Goal: Transaction & Acquisition: Purchase product/service

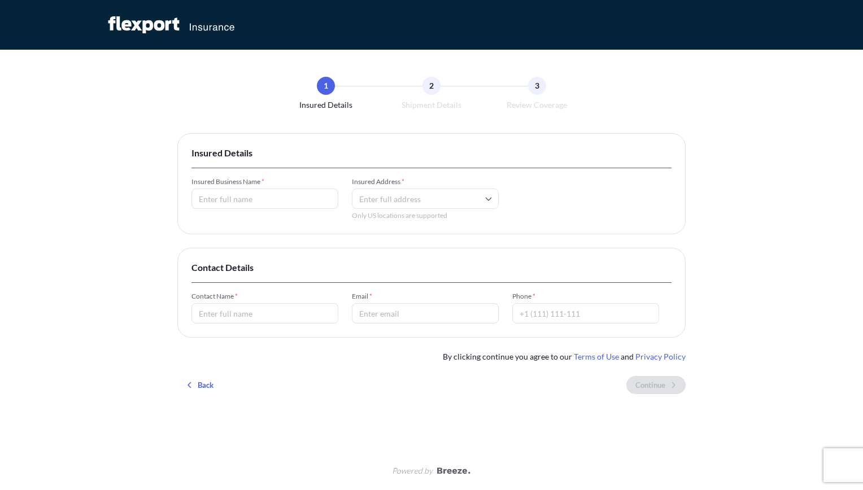
click at [257, 204] on input "Insured Business Name *" at bounding box center [264, 199] width 147 height 20
type input "Specialty PharmaSource LLC"
click at [443, 207] on input "Insured Address *" at bounding box center [425, 199] width 147 height 20
click at [423, 247] on li "[STREET_ADDRESS][PERSON_NAME]" at bounding box center [425, 243] width 138 height 29
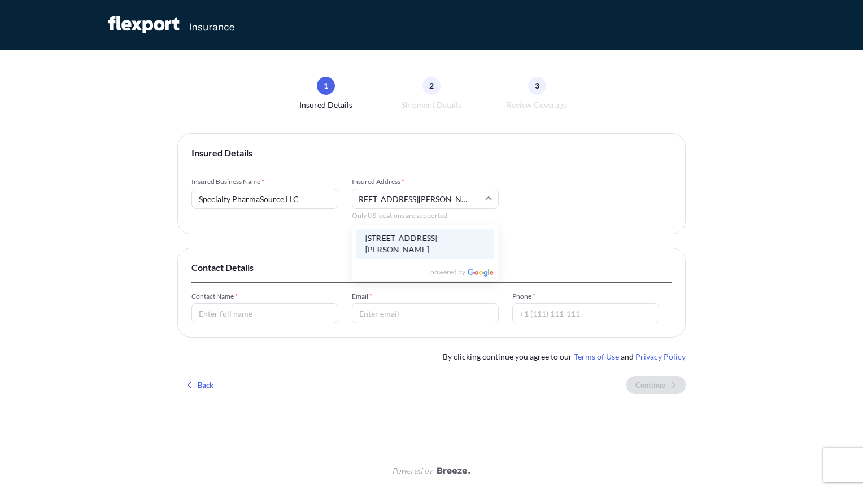
type input "[STREET_ADDRESS][PERSON_NAME]"
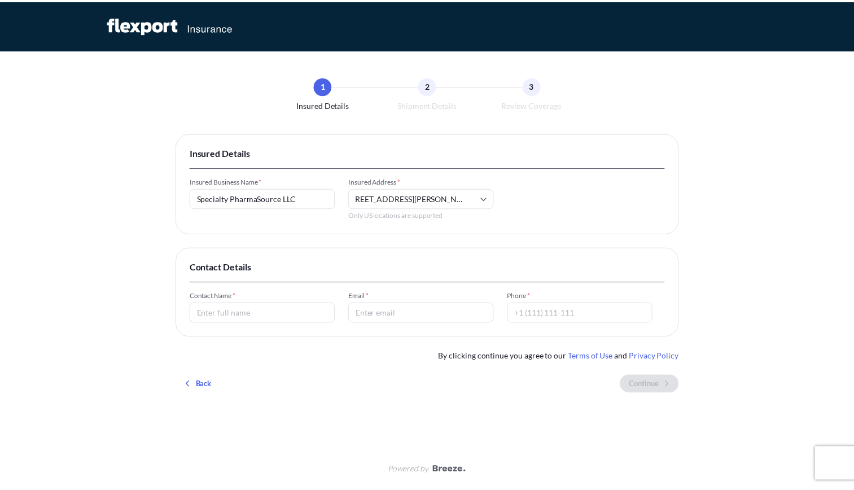
scroll to position [0, 0]
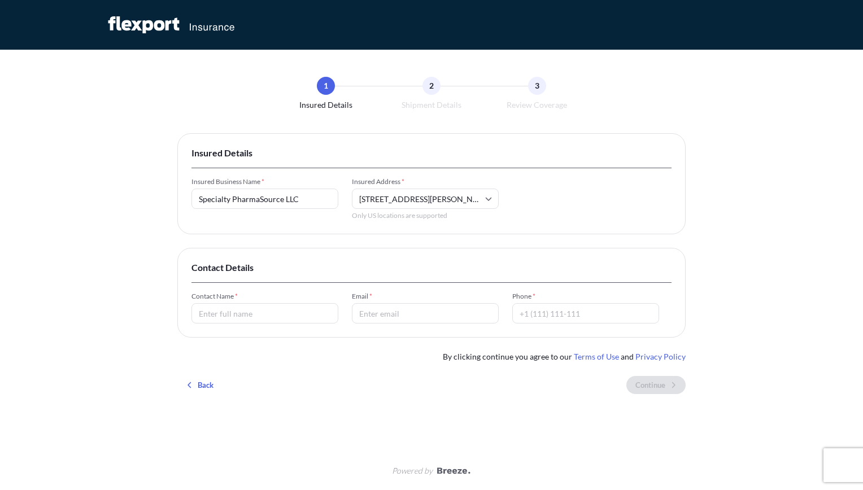
click at [242, 314] on input "Contact Name *" at bounding box center [264, 313] width 147 height 20
type input "[PERSON_NAME]"
type input "[EMAIL_ADDRESS][DOMAIN_NAME]"
type input "18102408599"
drag, startPoint x: 307, startPoint y: 313, endPoint x: 174, endPoint y: 309, distance: 132.7
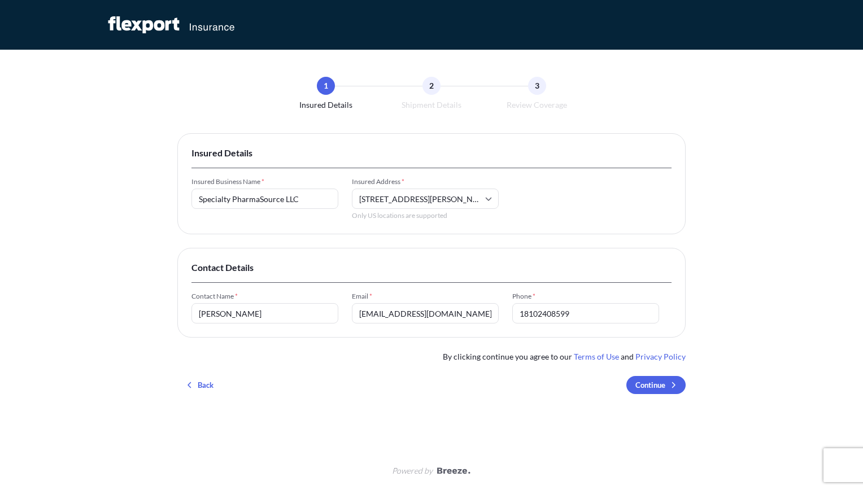
click at [175, 309] on div "1 Insured Details 2 Shipment Details 3 Review Coverage Insured Details Insured …" at bounding box center [431, 245] width 863 height 490
type input "[PERSON_NAME]"
click at [523, 313] on input "18102408599" at bounding box center [585, 313] width 147 height 20
type input "8102408599"
click at [712, 296] on div "1 Insured Details 2 Shipment Details 3 Review Coverage Insured Details Insured …" at bounding box center [431, 245] width 863 height 490
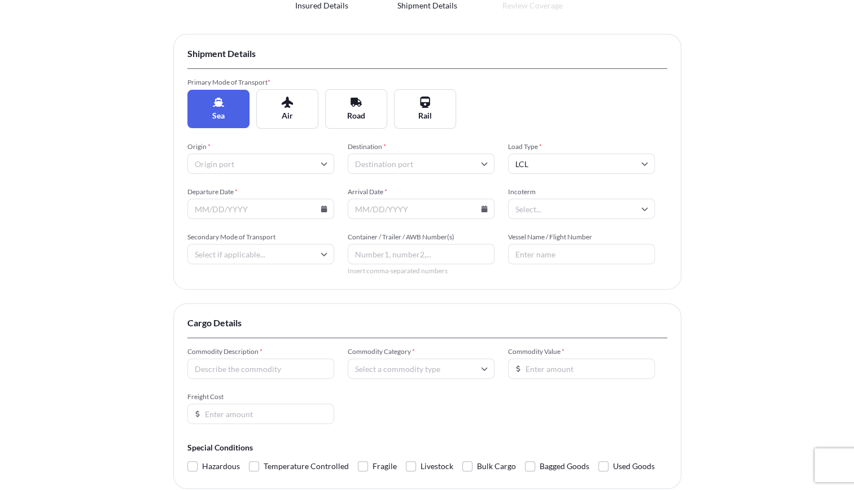
scroll to position [113, 0]
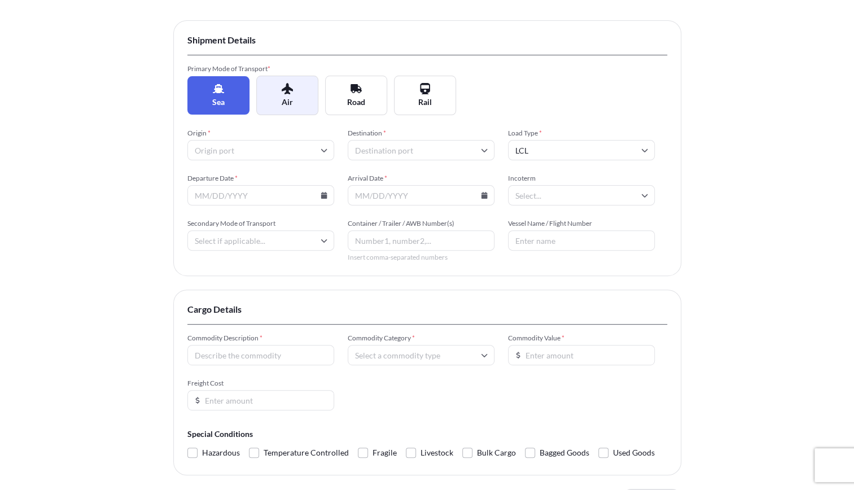
click at [289, 92] on icon at bounding box center [287, 88] width 11 height 11
type input "Pallet"
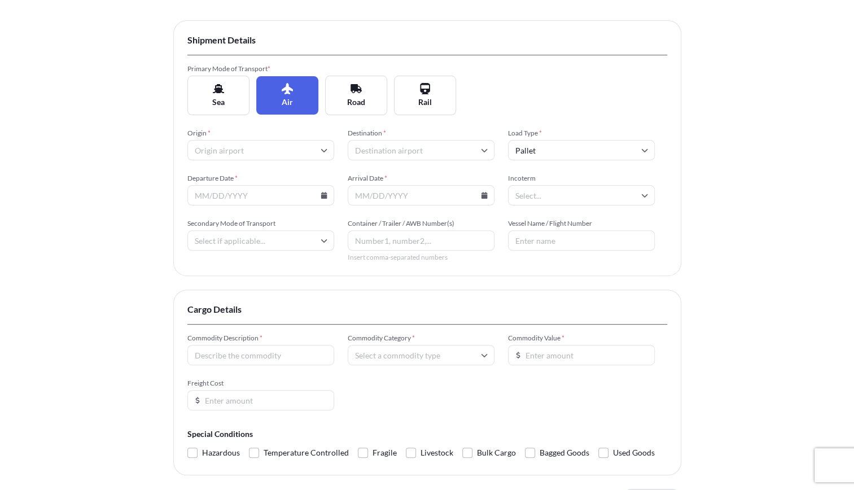
click at [323, 150] on icon at bounding box center [324, 150] width 7 height 7
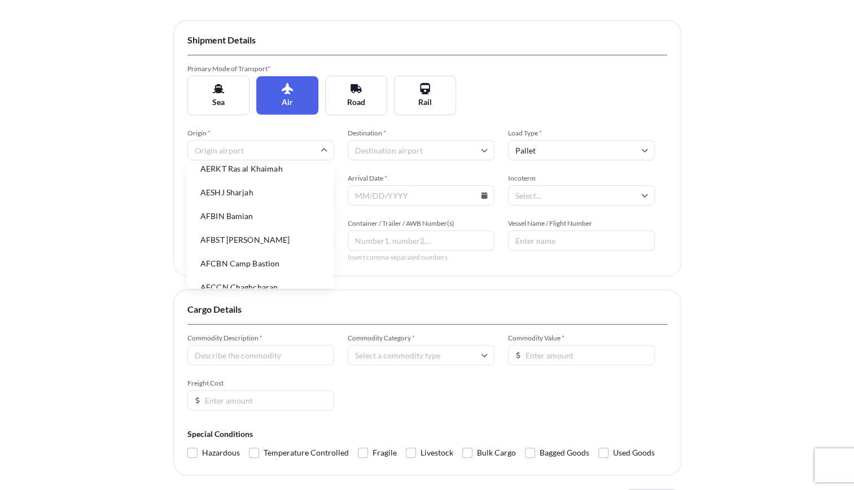
scroll to position [246, 0]
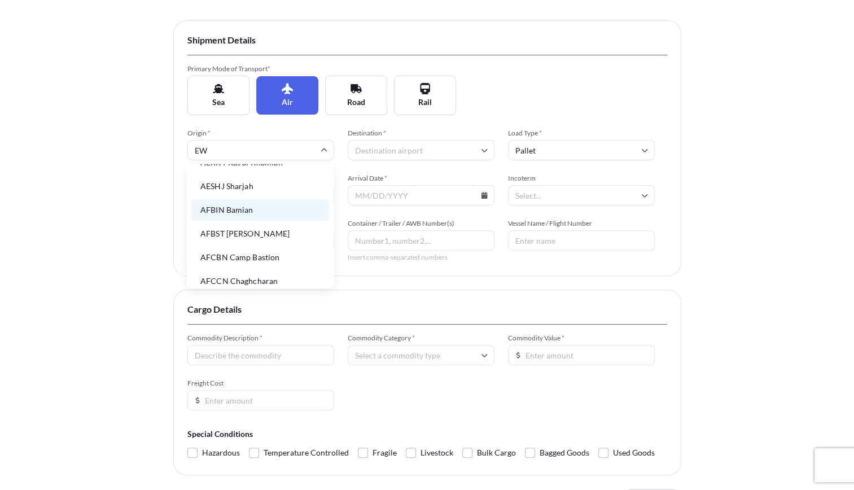
type input "EWR"
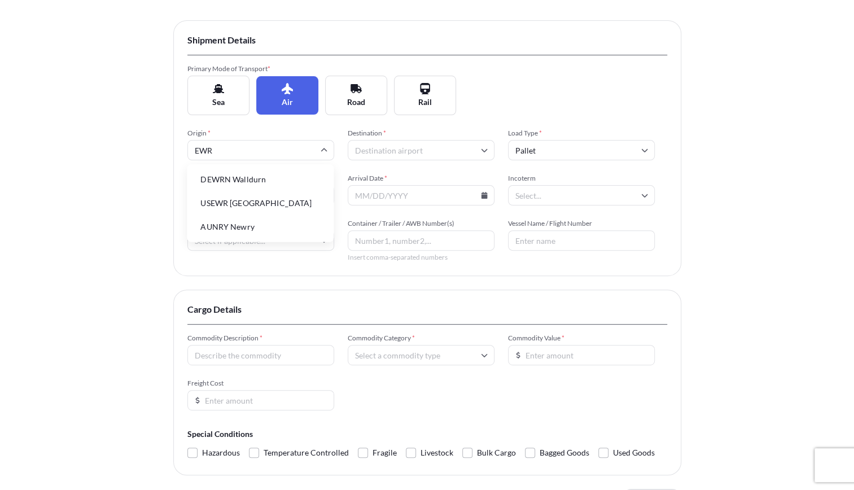
click at [270, 202] on li "USEWR [GEOGRAPHIC_DATA]" at bounding box center [260, 202] width 138 height 21
click at [430, 153] on input "Destination *" at bounding box center [421, 150] width 147 height 20
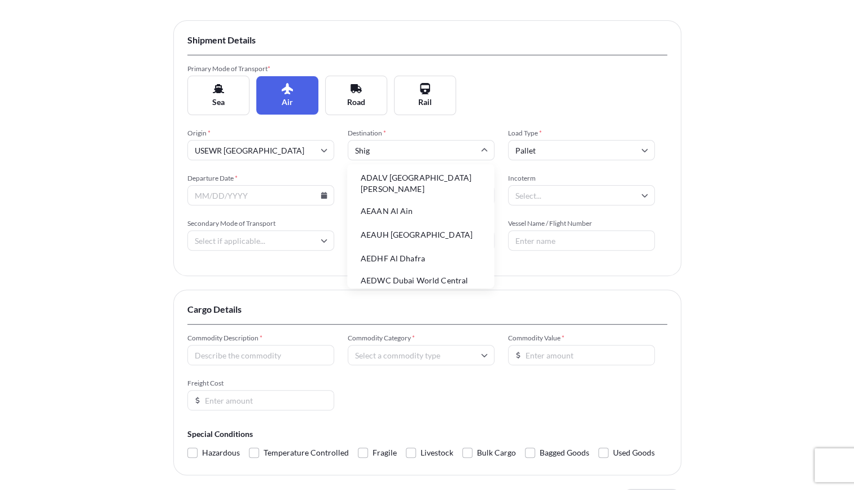
type input "Shiga"
click at [419, 180] on li "JPIGK Ishigaki Apt [GEOGRAPHIC_DATA]" at bounding box center [421, 183] width 138 height 29
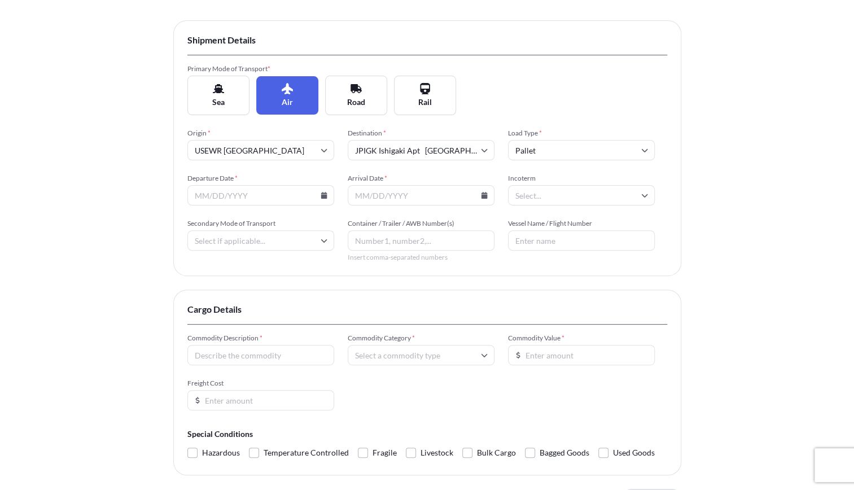
click at [601, 156] on input "Pallet" at bounding box center [581, 150] width 147 height 20
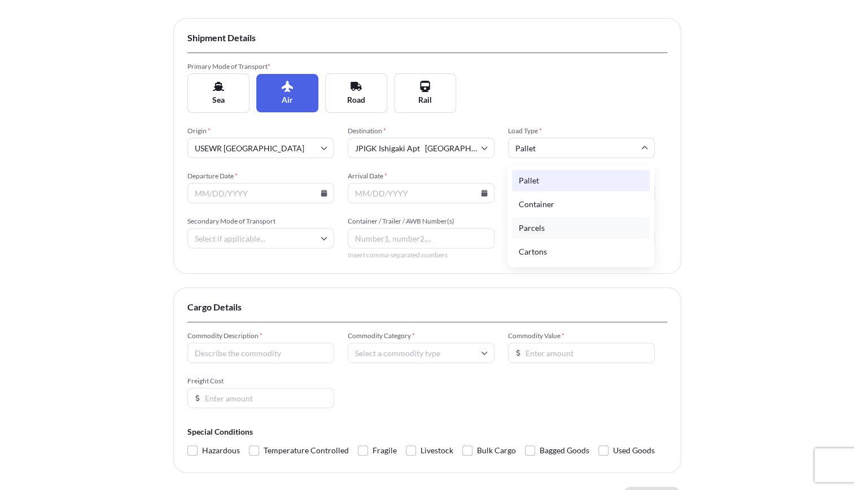
scroll to position [113, 0]
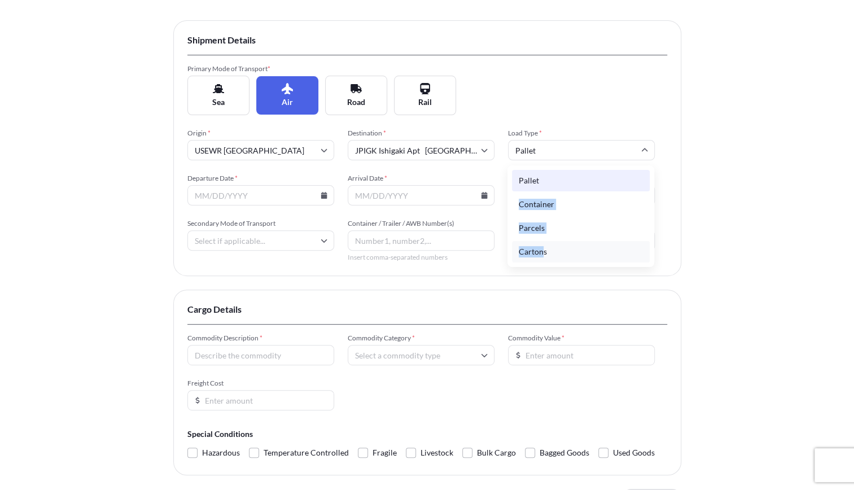
drag, startPoint x: 551, startPoint y: 178, endPoint x: 541, endPoint y: 251, distance: 72.9
click at [541, 251] on div "Pallet Container Parcels Cartons" at bounding box center [580, 216] width 147 height 102
click at [717, 220] on div "Insured Details 2 Shipment Details 3 Review Coverage Shipment Details Primary M…" at bounding box center [427, 234] width 854 height 694
click at [570, 145] on input "Pallet" at bounding box center [581, 150] width 147 height 20
click at [540, 243] on div "Cartons" at bounding box center [581, 251] width 138 height 21
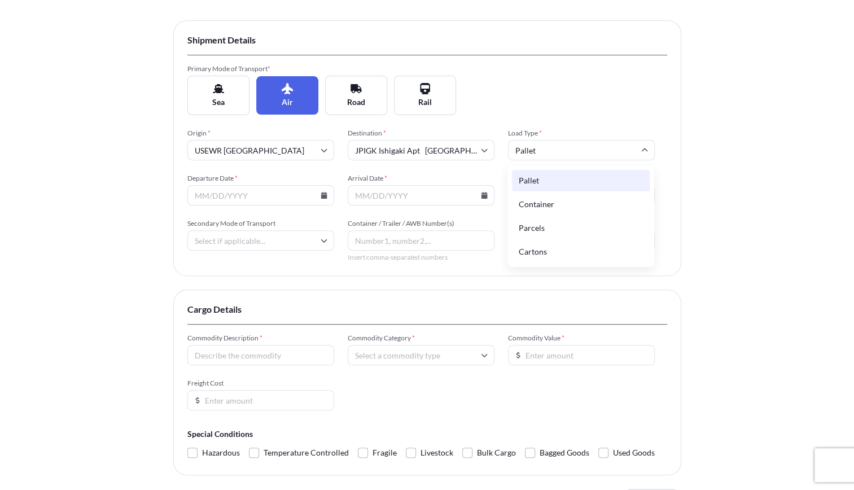
type input "Cartons"
click at [234, 194] on input "Departure Date *" at bounding box center [260, 195] width 147 height 20
click at [323, 195] on icon at bounding box center [324, 195] width 6 height 7
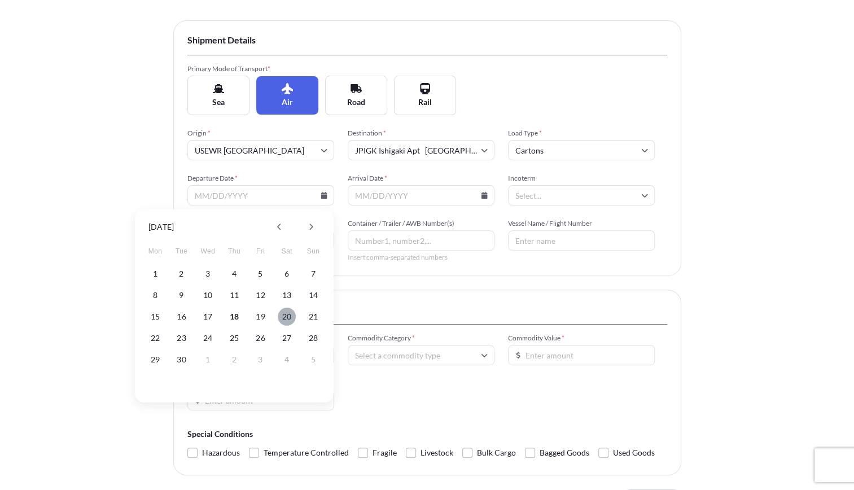
click at [284, 316] on button "20" at bounding box center [287, 317] width 18 height 18
type input "[DATE]"
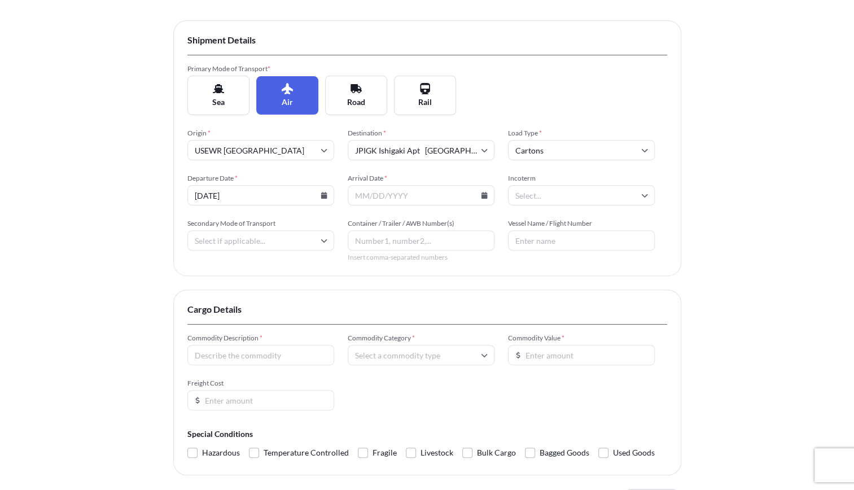
click at [486, 194] on icon at bounding box center [484, 195] width 6 height 7
click at [314, 341] on button "22" at bounding box center [316, 338] width 18 height 18
type input "[DATE]"
click at [586, 199] on input "Incoterm" at bounding box center [581, 195] width 147 height 20
click at [601, 191] on input "Incoterm" at bounding box center [581, 195] width 147 height 20
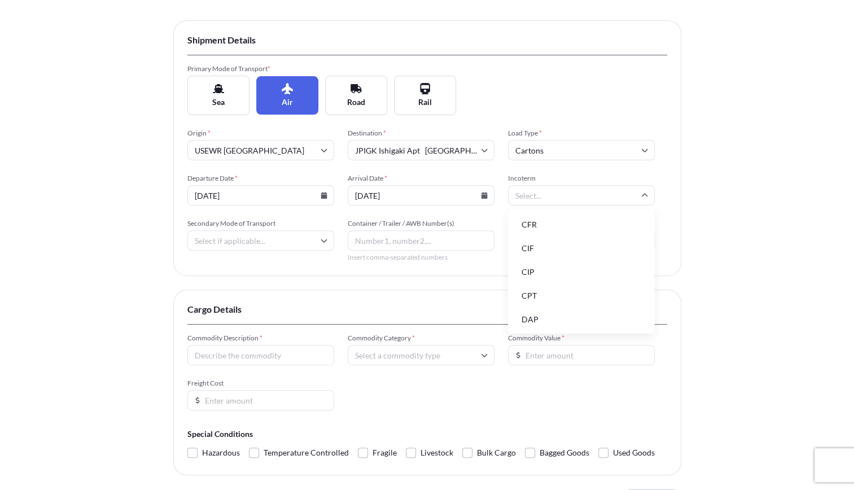
click at [571, 320] on li "DAP" at bounding box center [581, 319] width 138 height 21
click at [290, 240] on input "Secondary Mode of Transport" at bounding box center [260, 240] width 147 height 20
click at [237, 301] on div "Air" at bounding box center [260, 294] width 138 height 21
type input "Air"
click at [460, 238] on input "Container / Trailer / AWB Number(s)" at bounding box center [421, 240] width 147 height 20
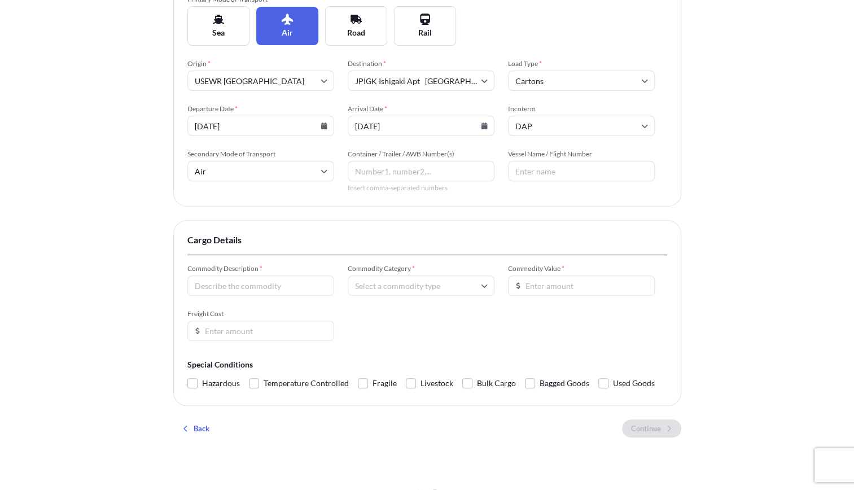
scroll to position [203, 0]
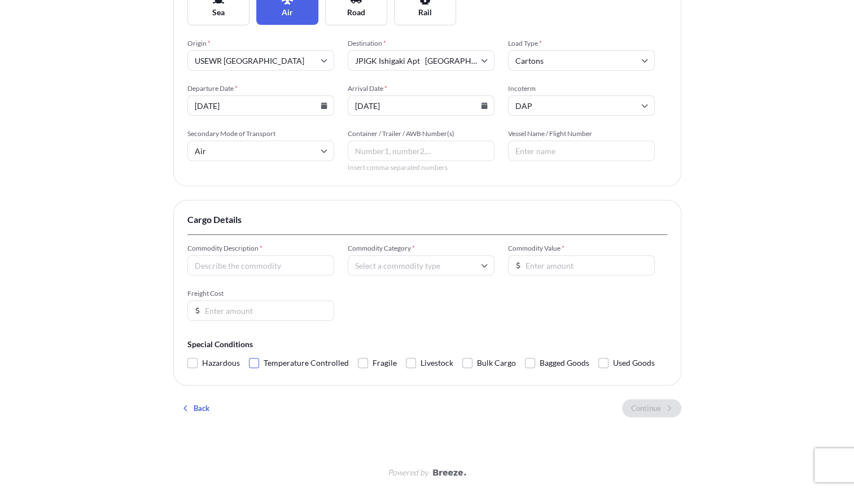
click at [252, 364] on span at bounding box center [254, 363] width 10 height 10
click at [249, 354] on input "Temperature Controlled" at bounding box center [249, 354] width 0 height 0
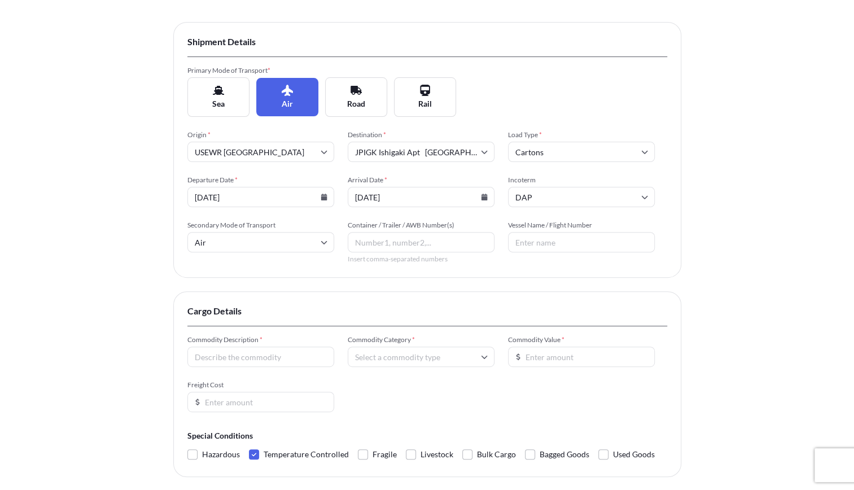
scroll to position [113, 0]
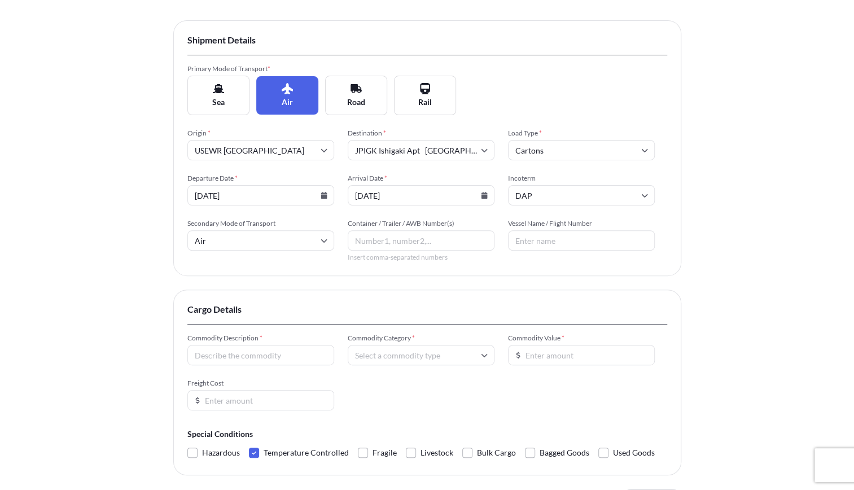
click at [541, 237] on input "Vessel Name / Flight Number" at bounding box center [581, 240] width 147 height 20
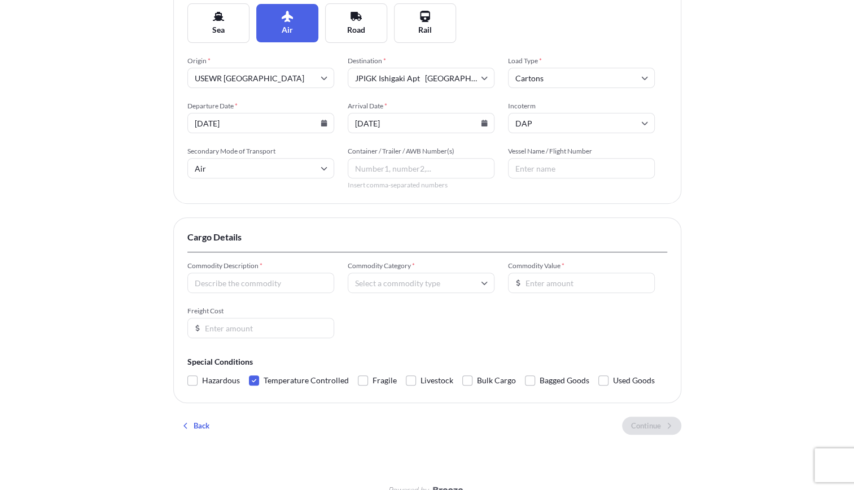
scroll to position [203, 0]
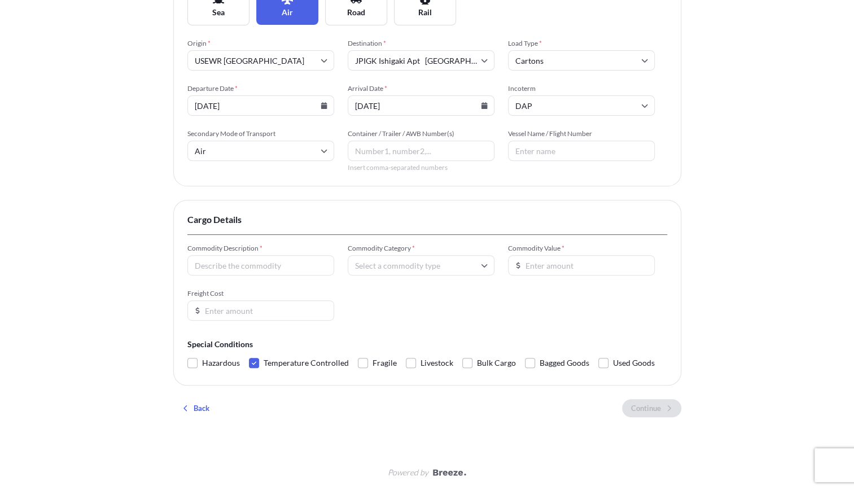
click at [597, 265] on input "Commodity Value *" at bounding box center [581, 265] width 147 height 20
click at [630, 291] on div "Commodity Description * Commodity Category * Commodity Value * 1577000 Freight …" at bounding box center [427, 282] width 480 height 77
click at [578, 263] on input "1577000" at bounding box center [581, 265] width 147 height 20
click at [642, 262] on input "1577001" at bounding box center [581, 265] width 147 height 20
click at [642, 269] on input "1577001" at bounding box center [581, 265] width 147 height 20
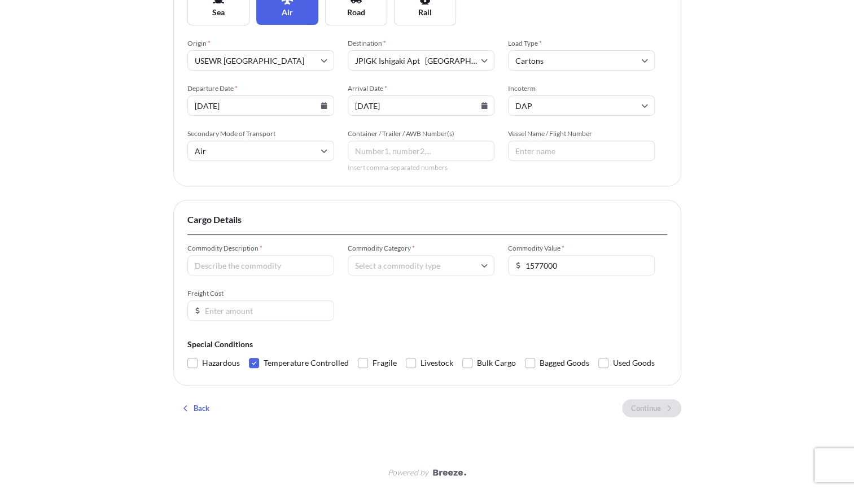
type input "1577000"
click at [645, 265] on input "1577000" at bounding box center [581, 265] width 147 height 20
click at [529, 265] on input "1577000" at bounding box center [581, 265] width 147 height 20
click at [542, 264] on input "1577000" at bounding box center [581, 265] width 147 height 20
click at [777, 307] on div "Insured Details 2 Shipment Details 3 Review Coverage Shipment Details Primary M…" at bounding box center [427, 144] width 854 height 694
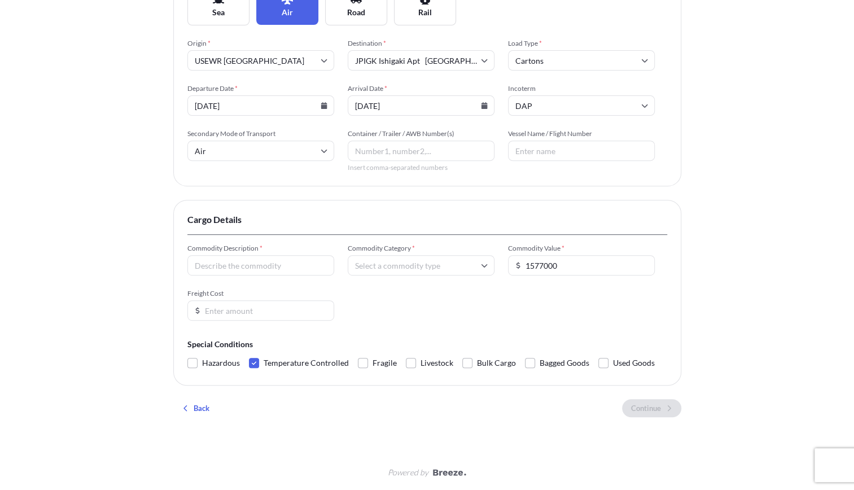
click at [442, 265] on input "Commodity Category *" at bounding box center [421, 265] width 147 height 20
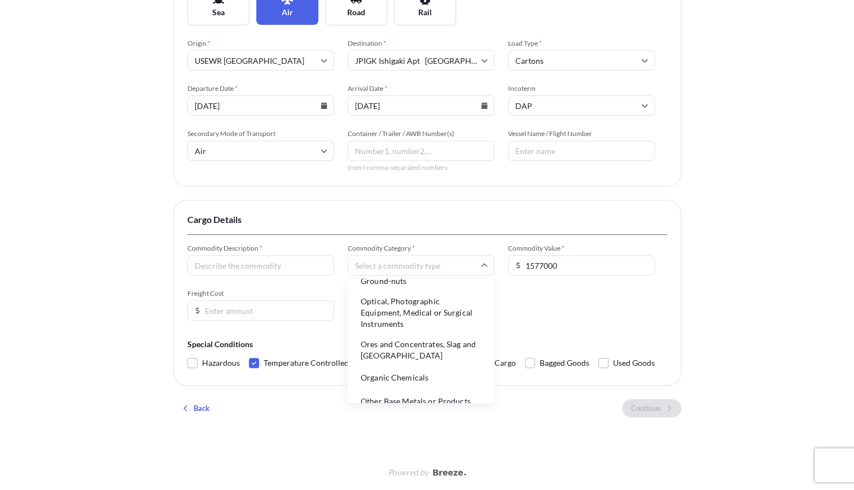
scroll to position [2839, 0]
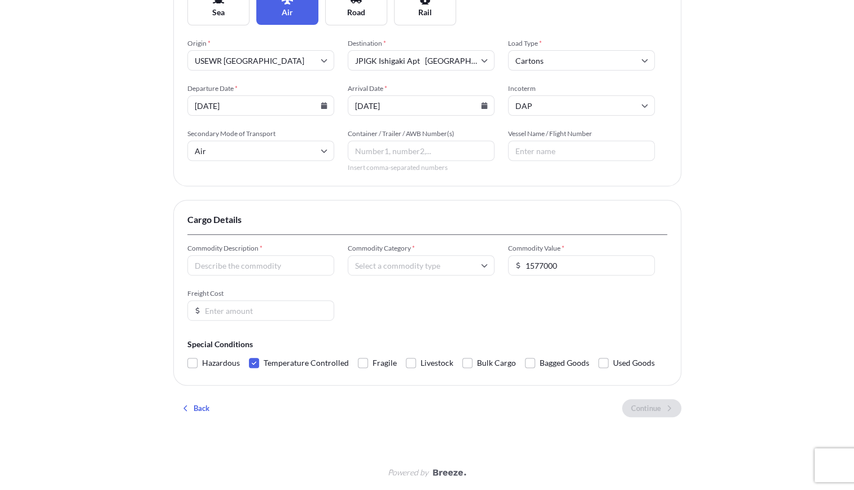
click at [391, 261] on input "Commodity Category *" at bounding box center [421, 265] width 147 height 20
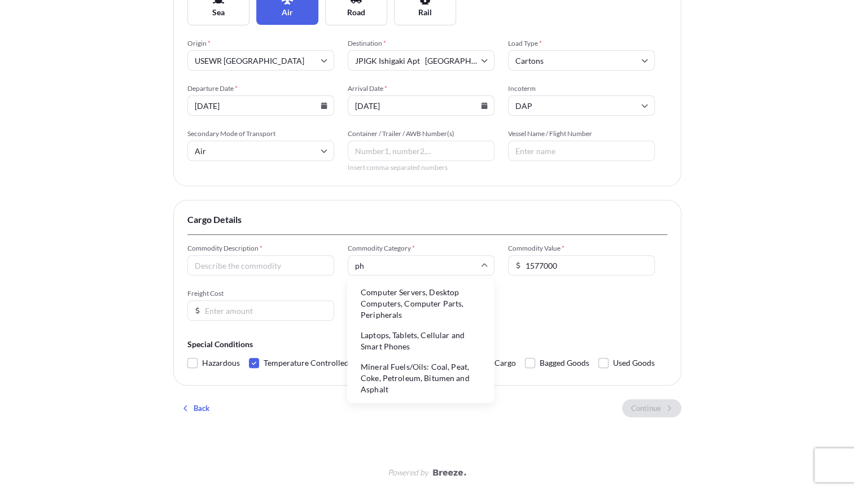
type input "pha"
click at [412, 341] on li "Pharmaceutical Products" at bounding box center [421, 336] width 138 height 21
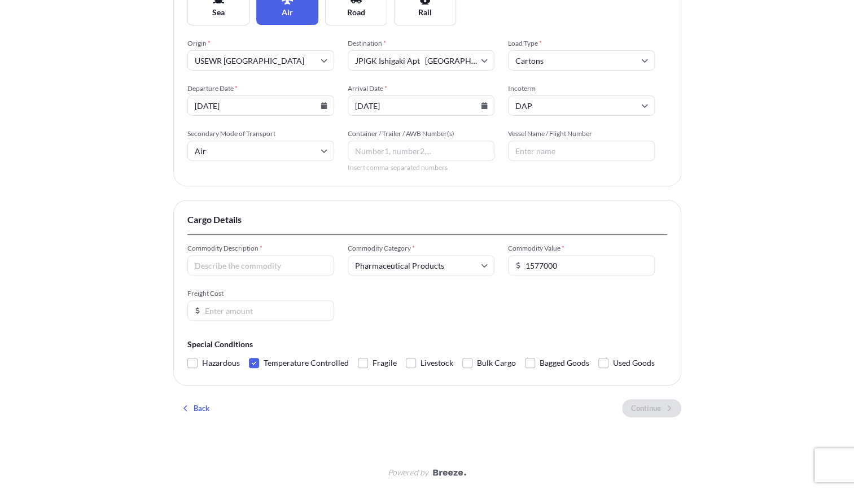
click at [247, 260] on input "Commodity Description *" at bounding box center [260, 265] width 147 height 20
type input "[MEDICAL_DATA] Depo 30 mg"
click at [265, 307] on input "Freight Cost" at bounding box center [260, 310] width 147 height 20
type input "10000"
click at [387, 319] on form "Commodity Description * [MEDICAL_DATA] Depo 30 mg Commodity Category * Pharmace…" at bounding box center [427, 308] width 480 height 128
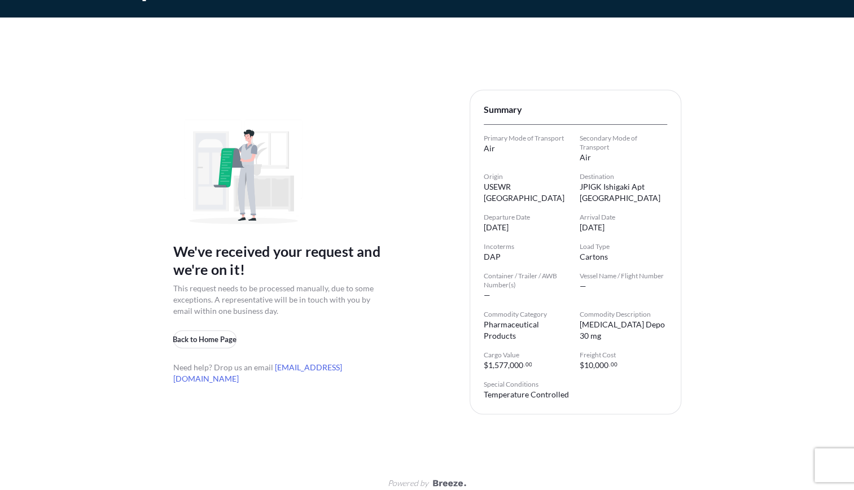
scroll to position [33, 0]
